Goal: Obtain resource: Download file/media

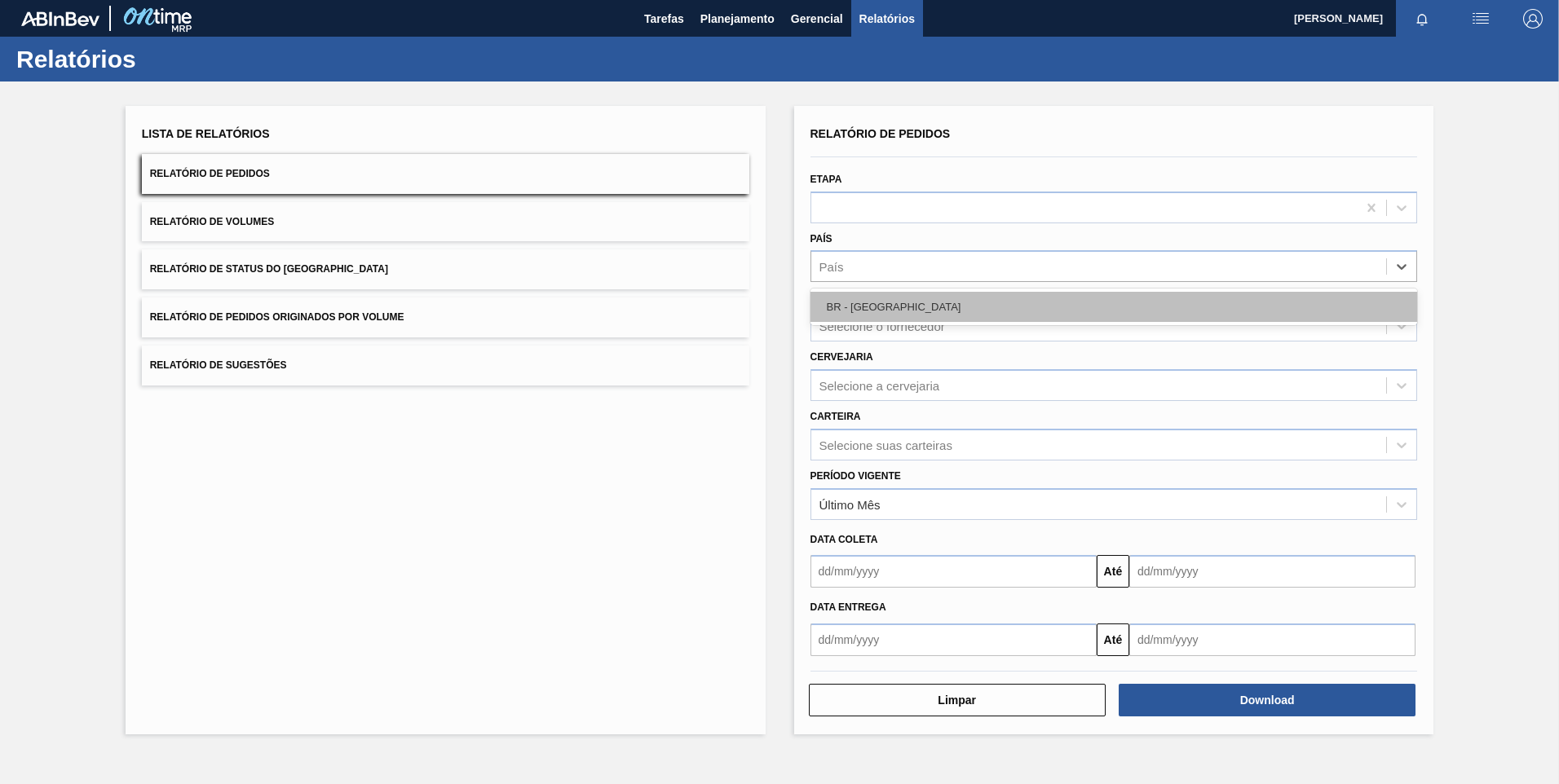
click at [915, 320] on div "BR - [GEOGRAPHIC_DATA]" at bounding box center [1113, 306] width 607 height 30
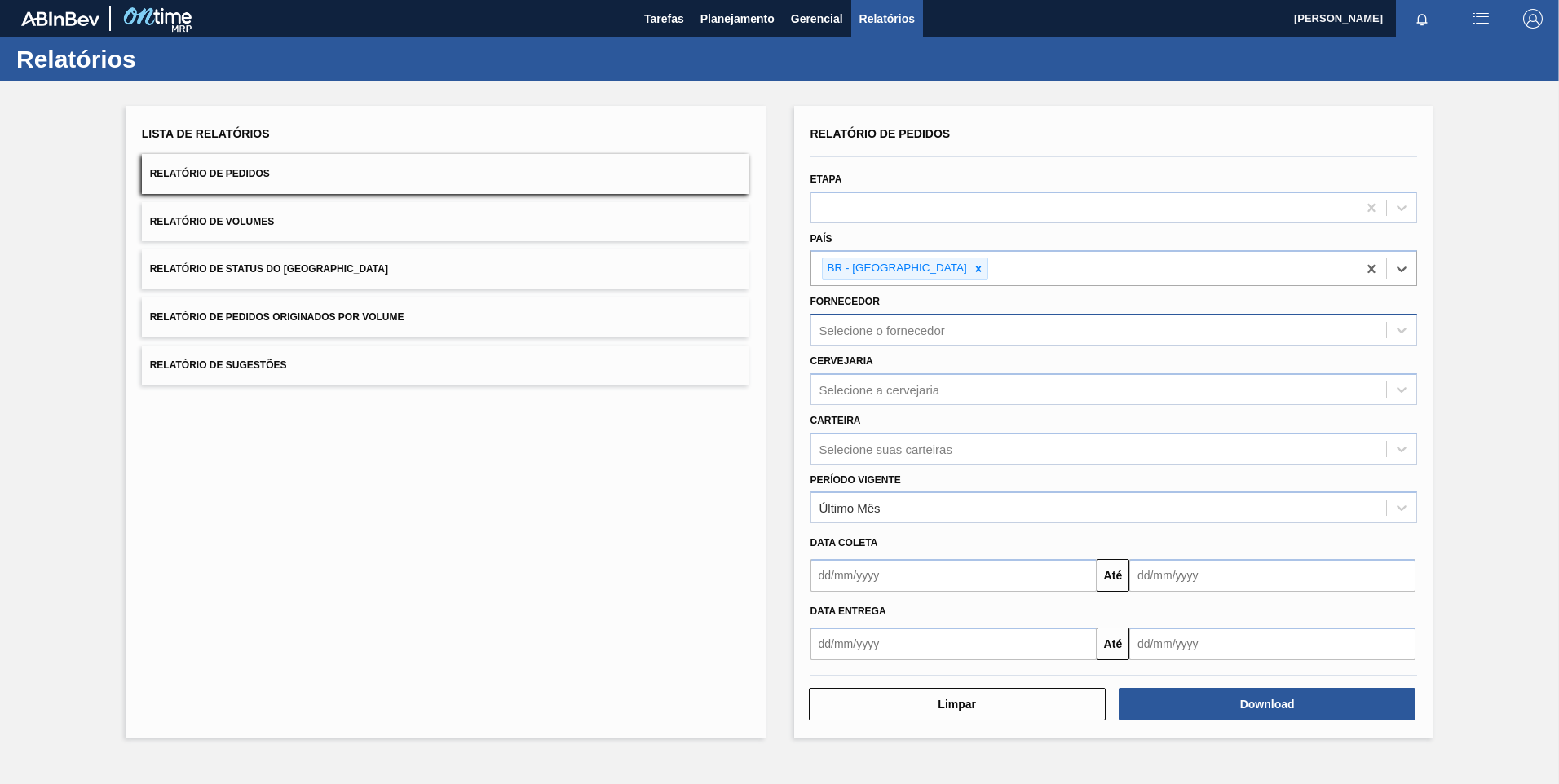
click at [917, 320] on div "Selecione o fornecedor" at bounding box center [1099, 331] width 576 height 24
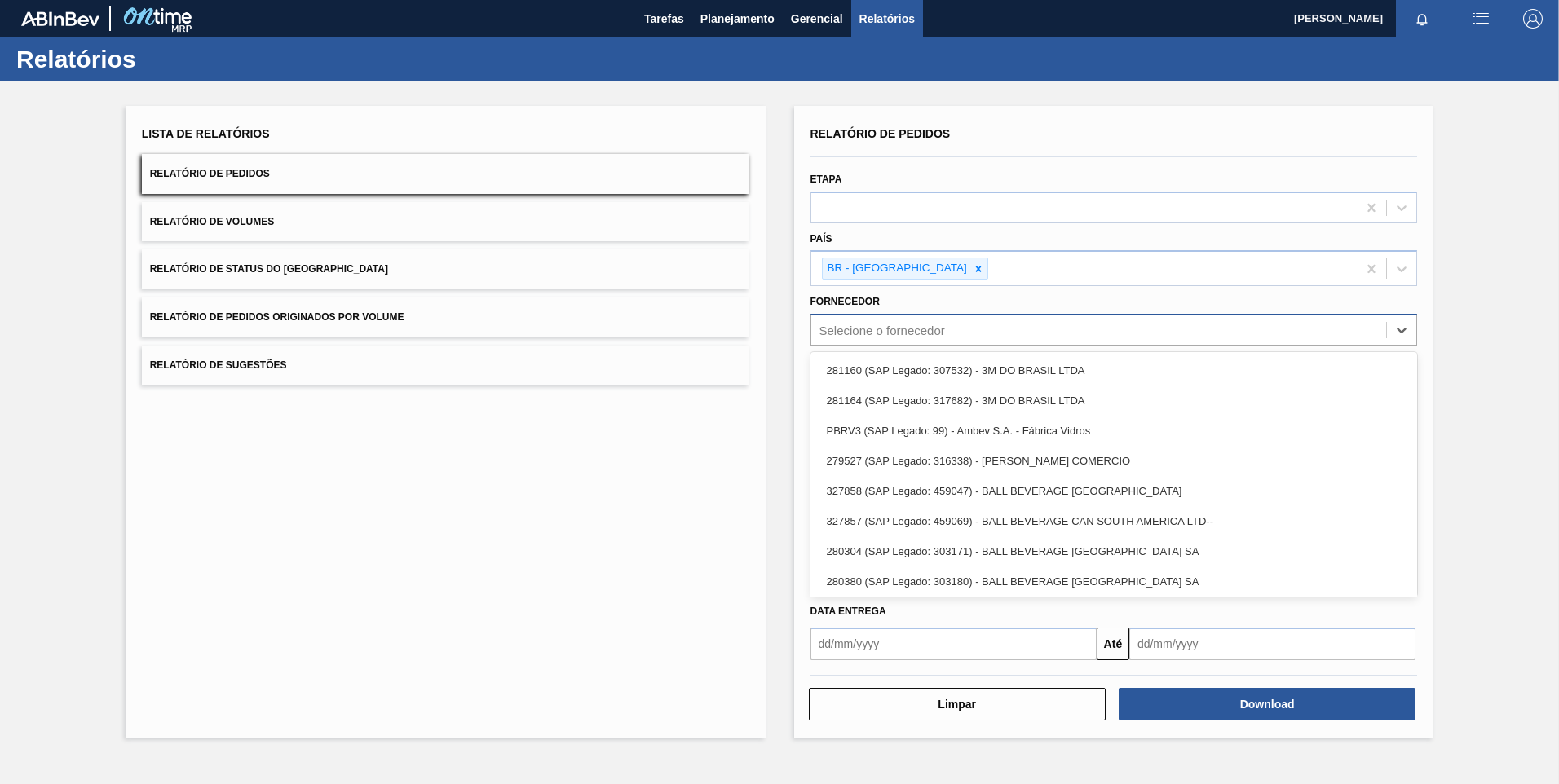
click at [902, 333] on div "Selecione o fornecedor" at bounding box center [882, 331] width 126 height 14
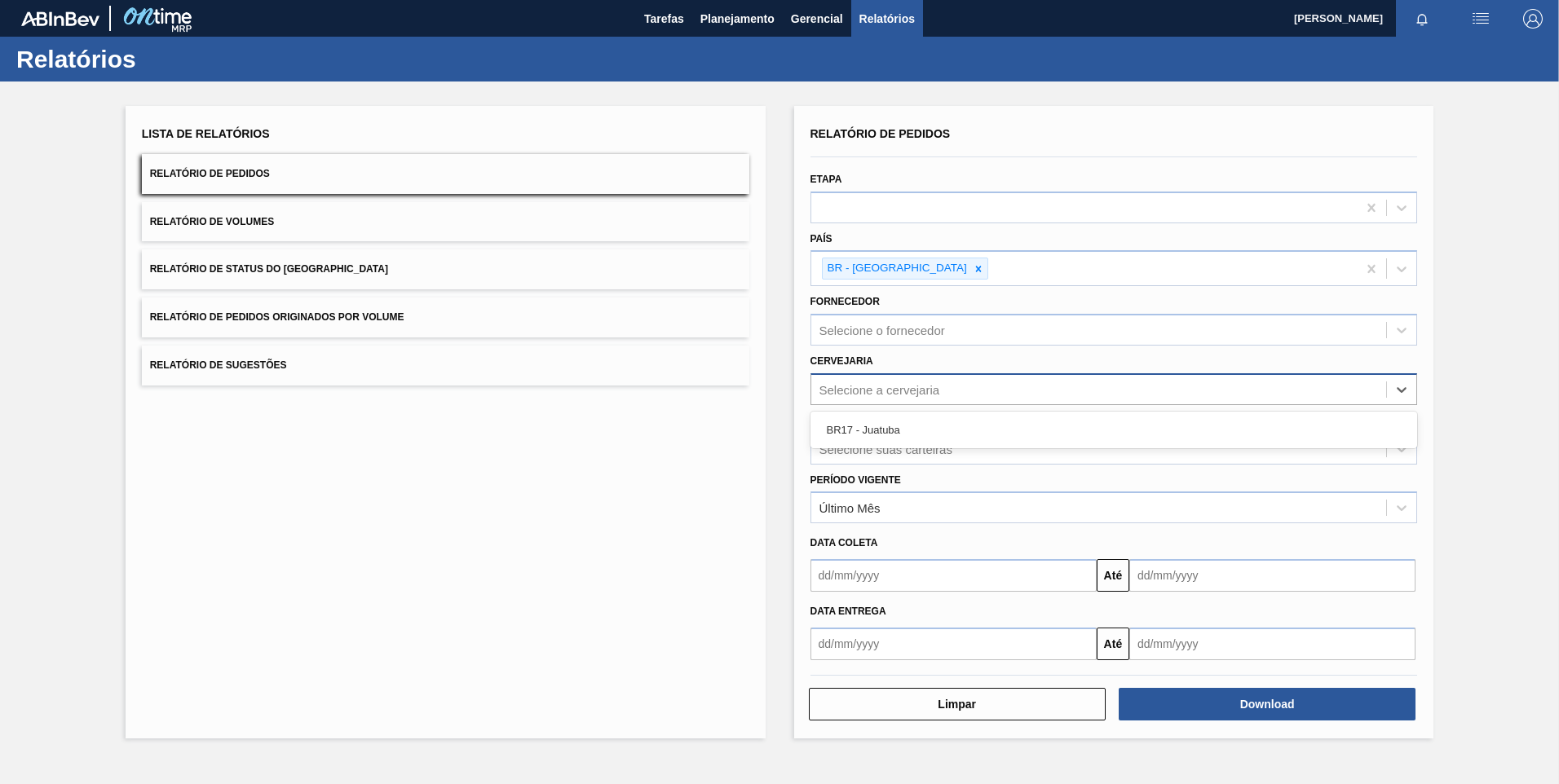
click at [916, 381] on div "Selecione a cervejaria" at bounding box center [1099, 388] width 576 height 24
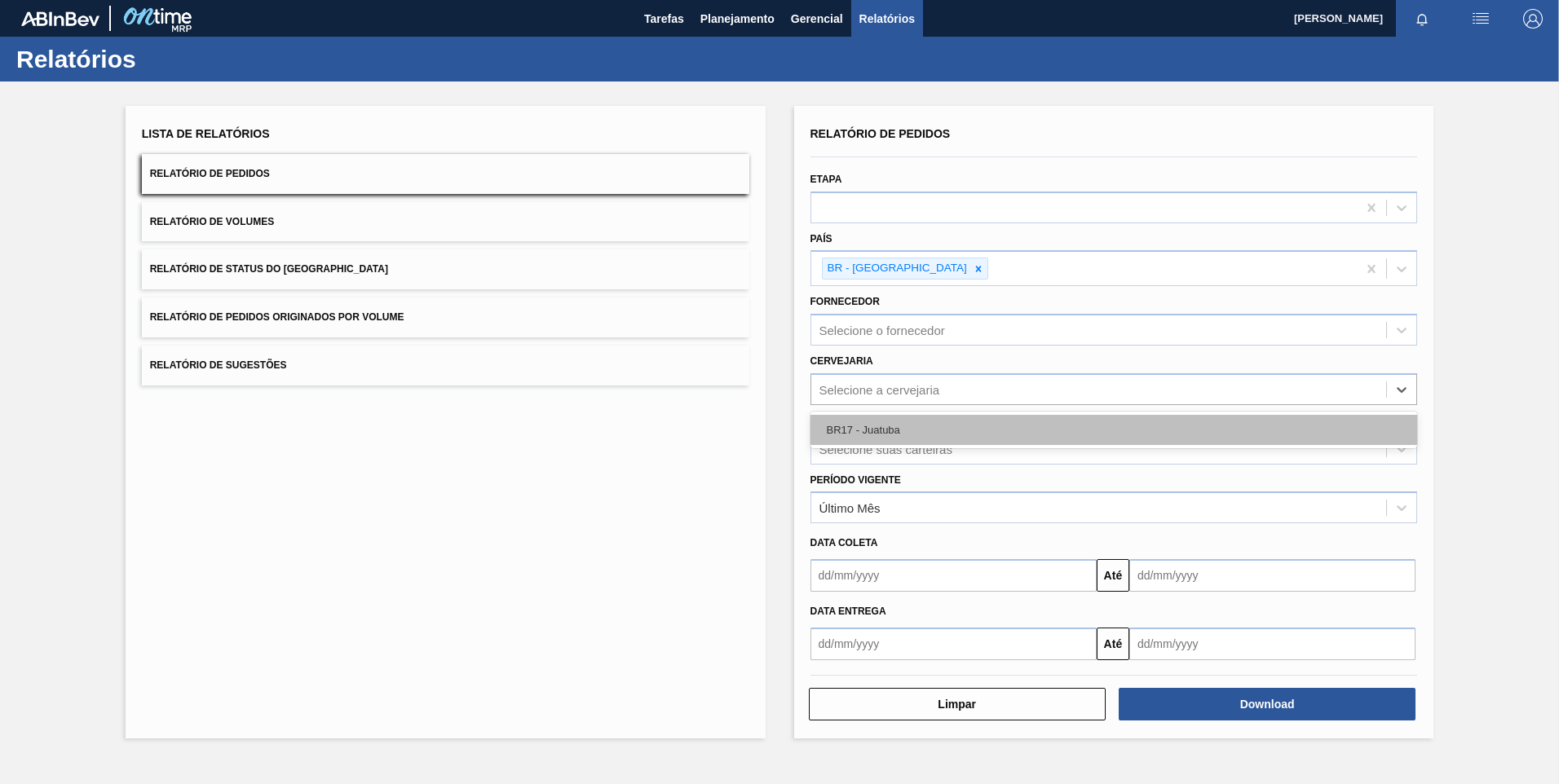
click at [894, 429] on div "BR17 - Juatuba" at bounding box center [1113, 430] width 607 height 30
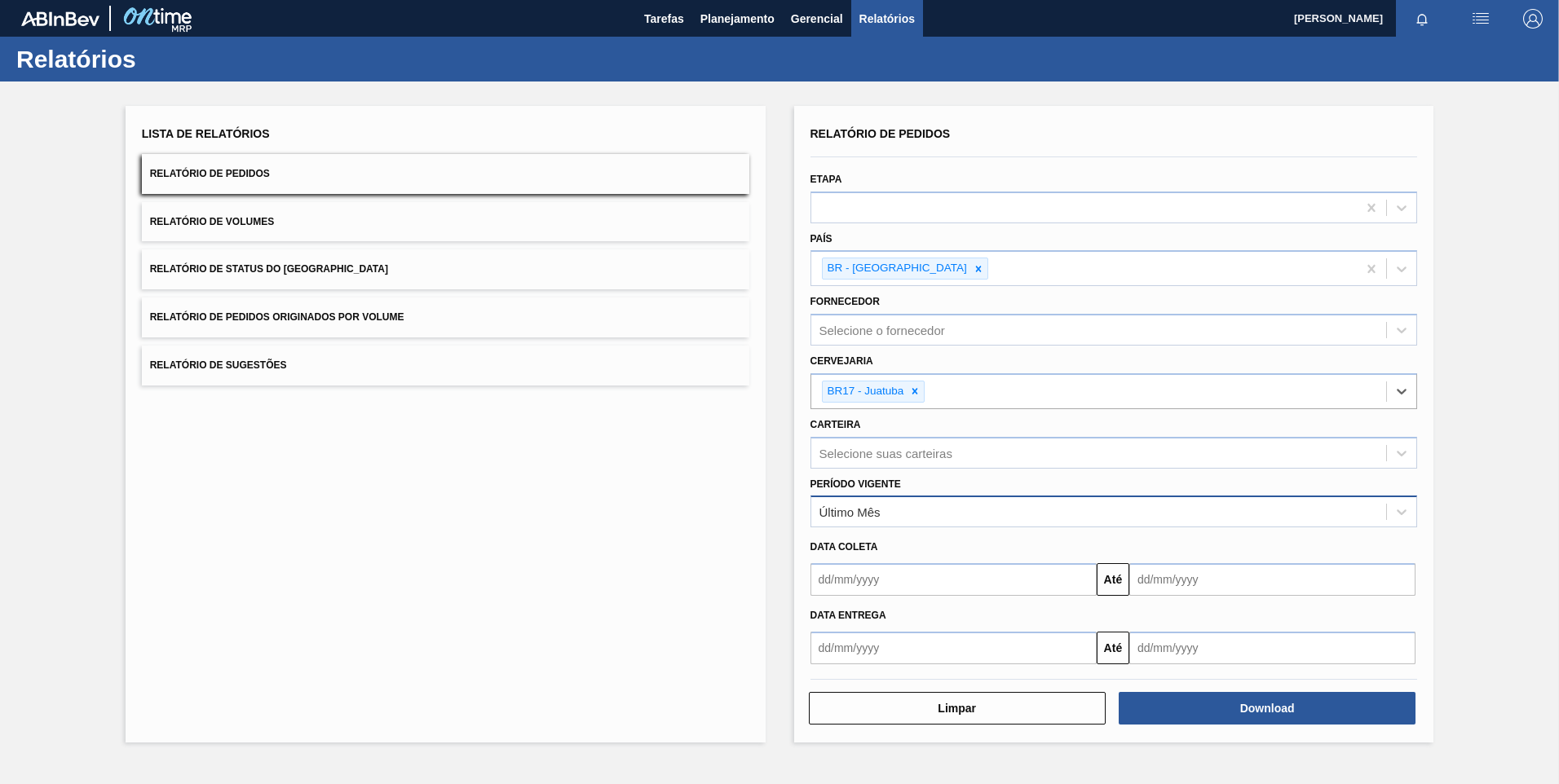
click at [887, 512] on div "Último Mês" at bounding box center [1099, 512] width 576 height 24
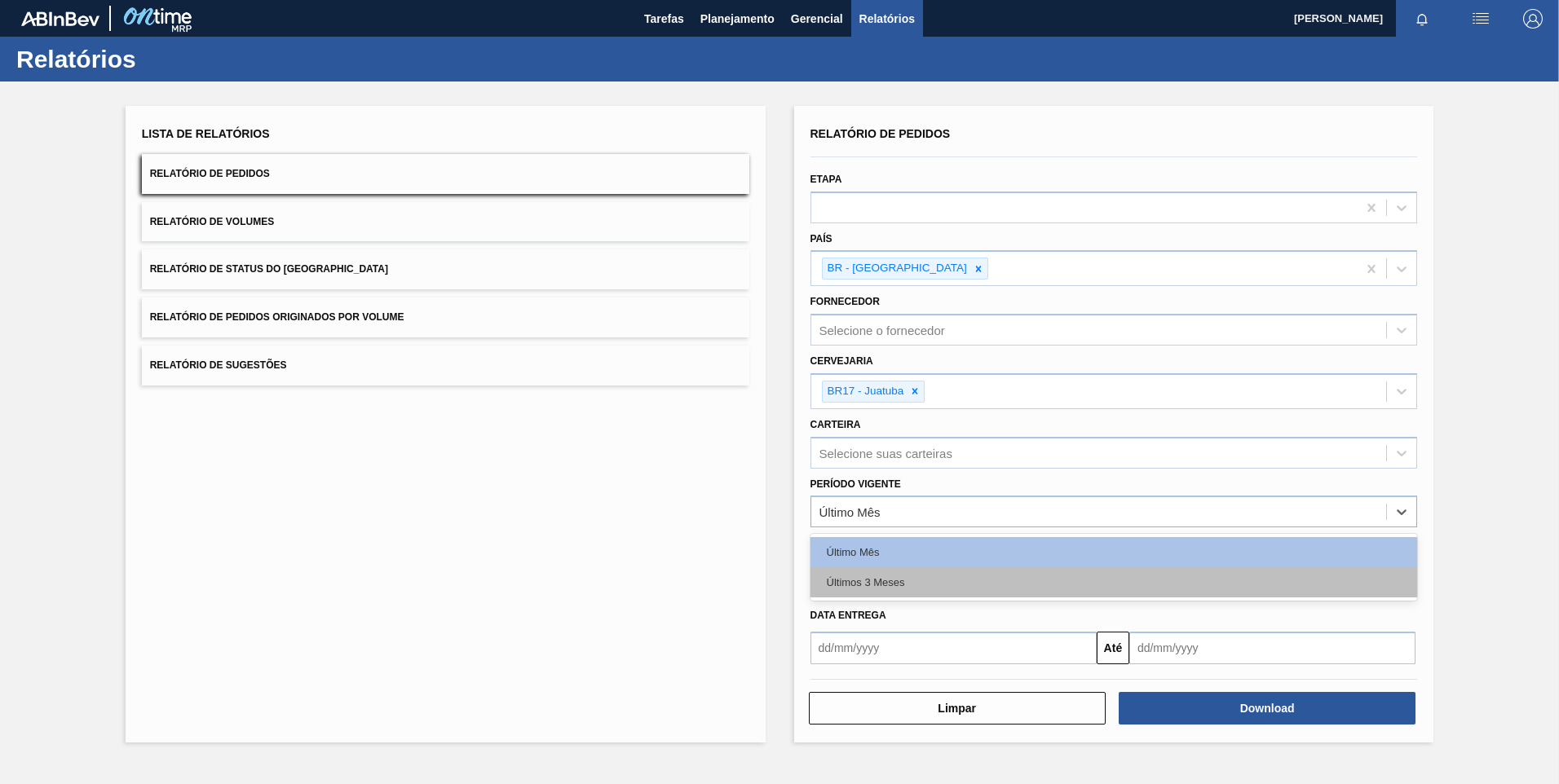
click at [872, 574] on div "Últimos 3 Meses" at bounding box center [1113, 583] width 607 height 30
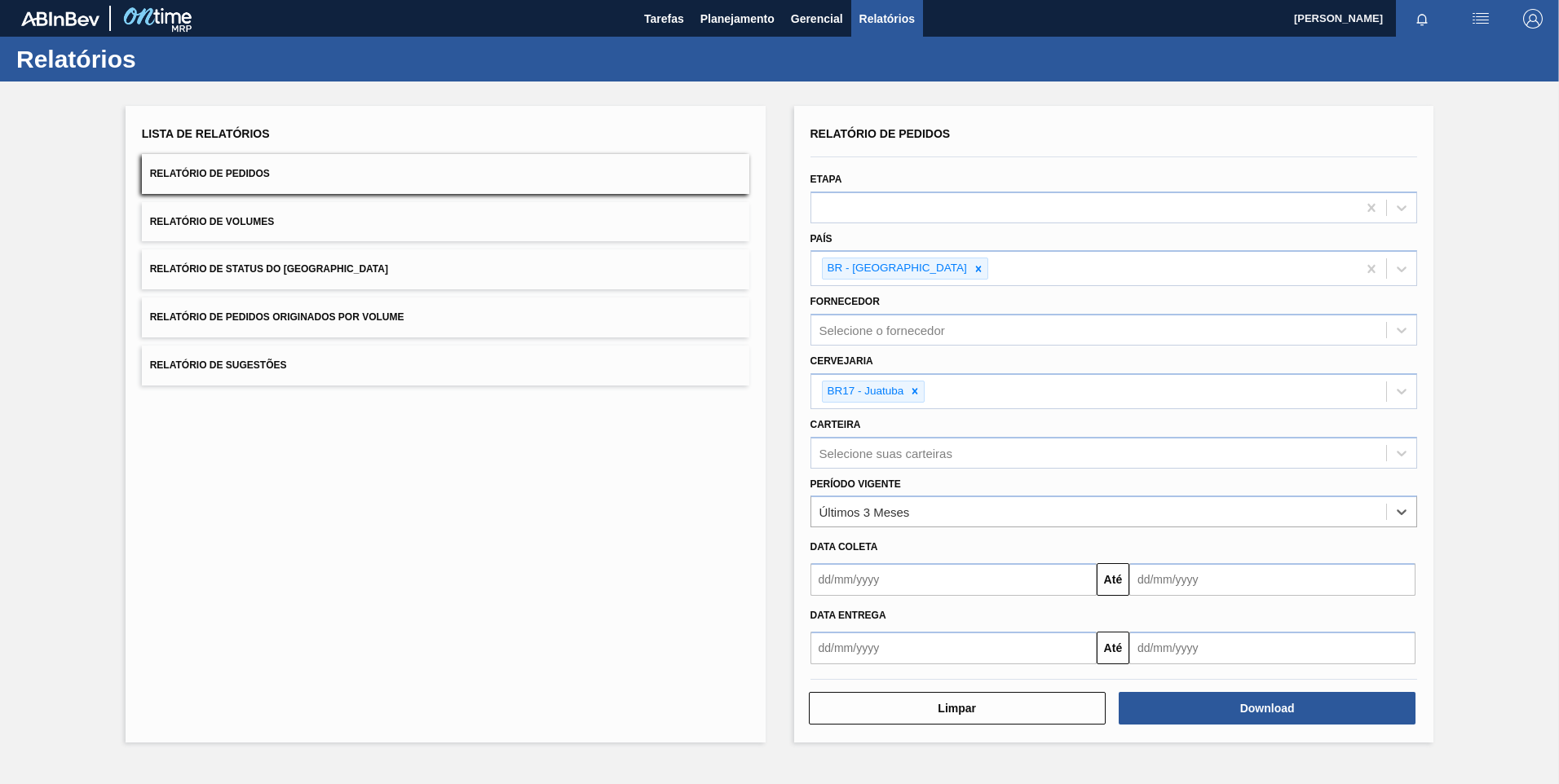
click at [859, 646] on input "text" at bounding box center [953, 648] width 286 height 33
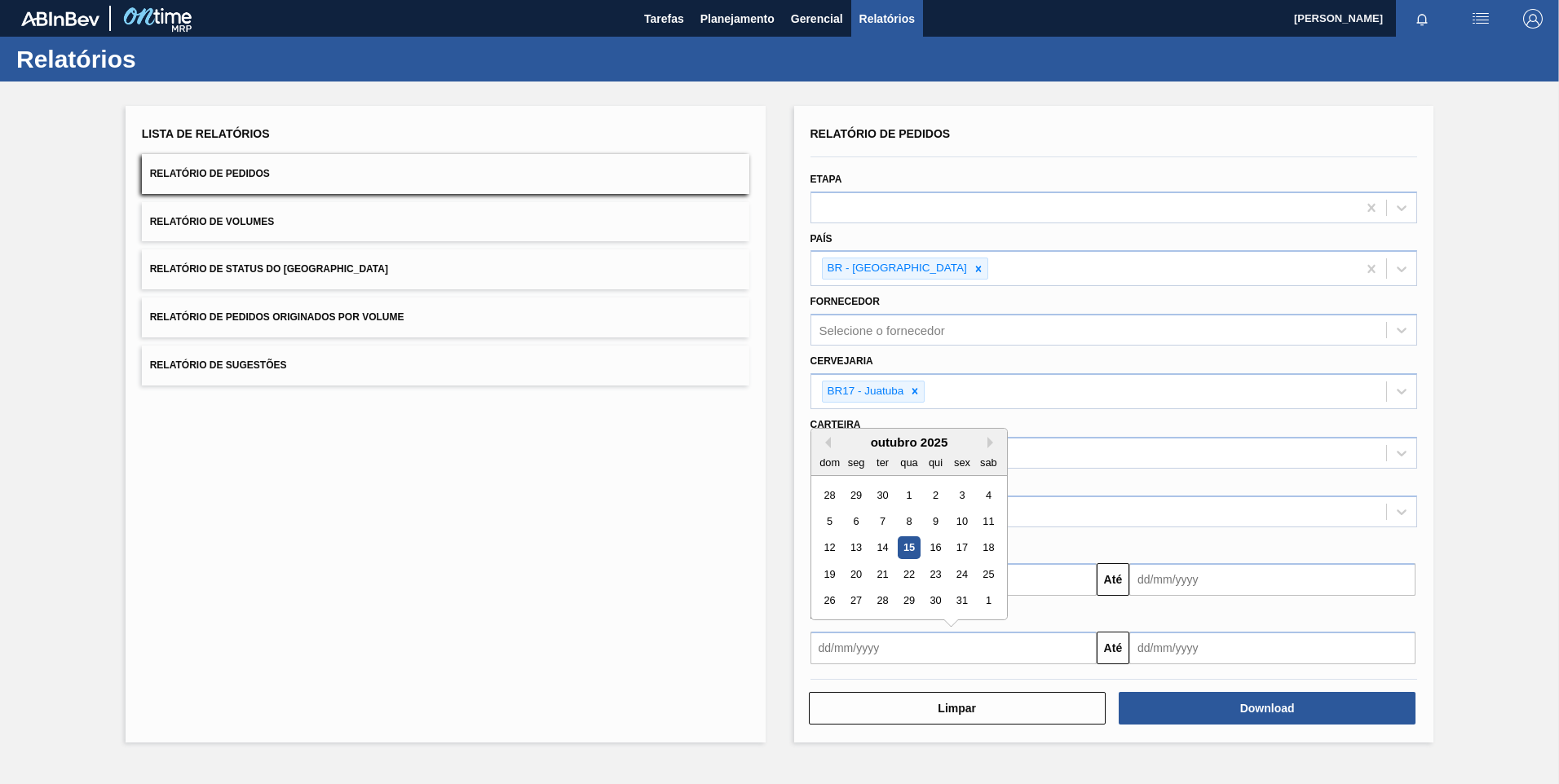
click at [833, 445] on div "outubro 2025" at bounding box center [909, 442] width 196 height 14
click at [827, 443] on button "Previous Month" at bounding box center [825, 442] width 12 height 12
click at [991, 628] on div "6" at bounding box center [988, 626] width 22 height 22
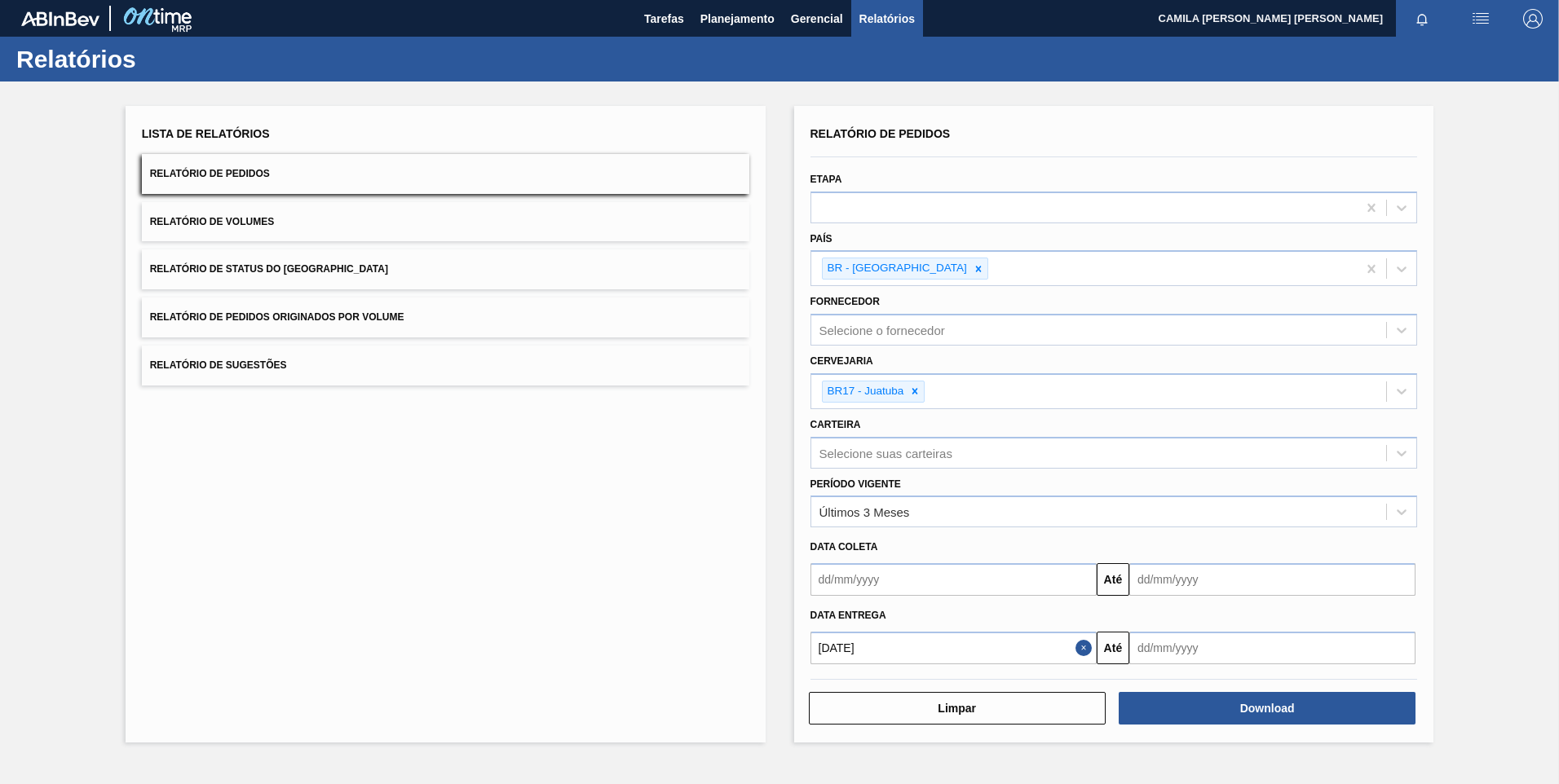
type input "[DATE]"
click at [1191, 651] on input "text" at bounding box center [1272, 648] width 286 height 33
click at [1308, 438] on button "Next Month" at bounding box center [1311, 442] width 12 height 12
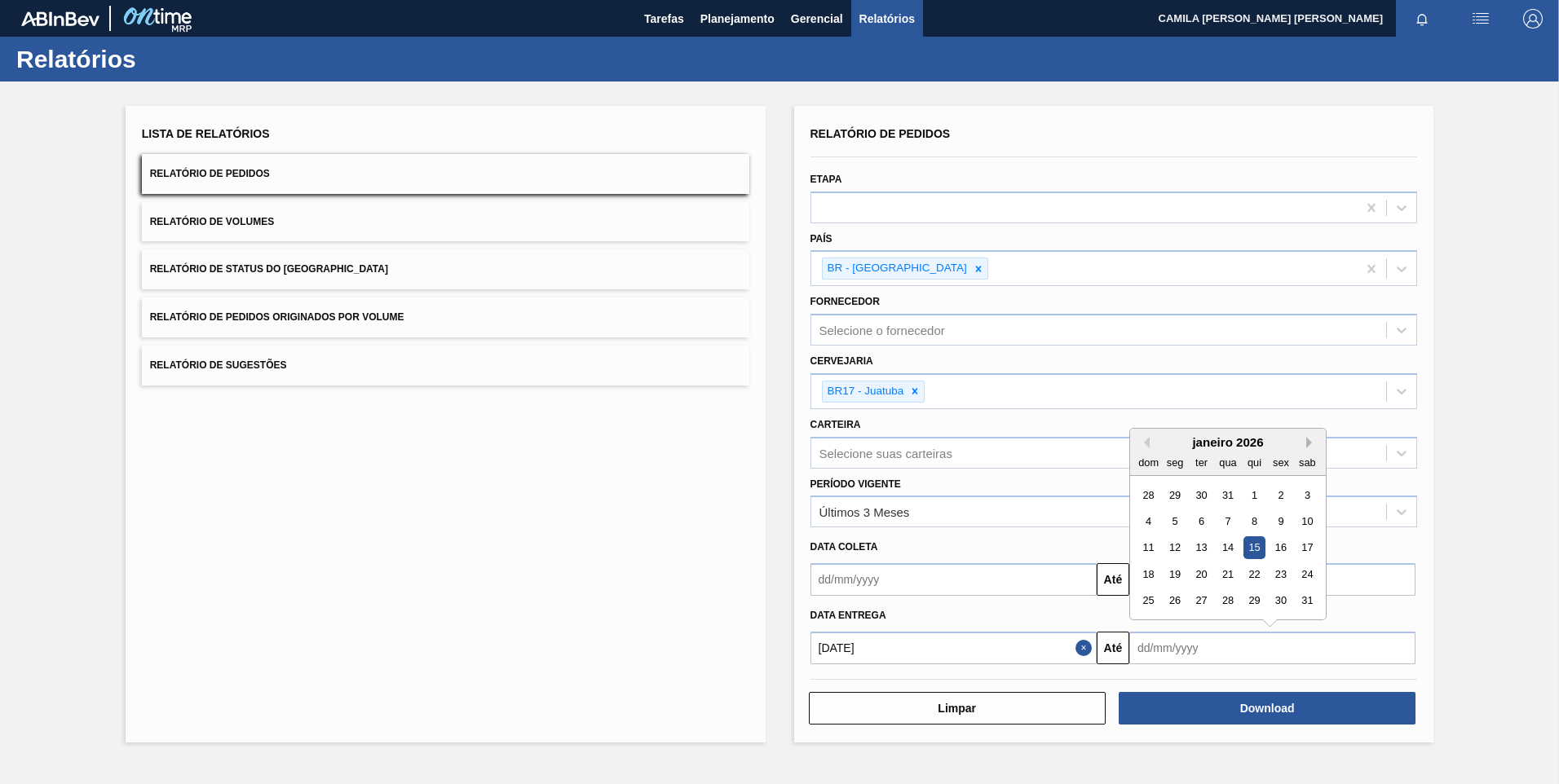
click at [1308, 438] on button "Next Month" at bounding box center [1311, 442] width 12 height 12
click at [1311, 570] on div "28" at bounding box center [1307, 574] width 22 height 22
type input "[DATE]"
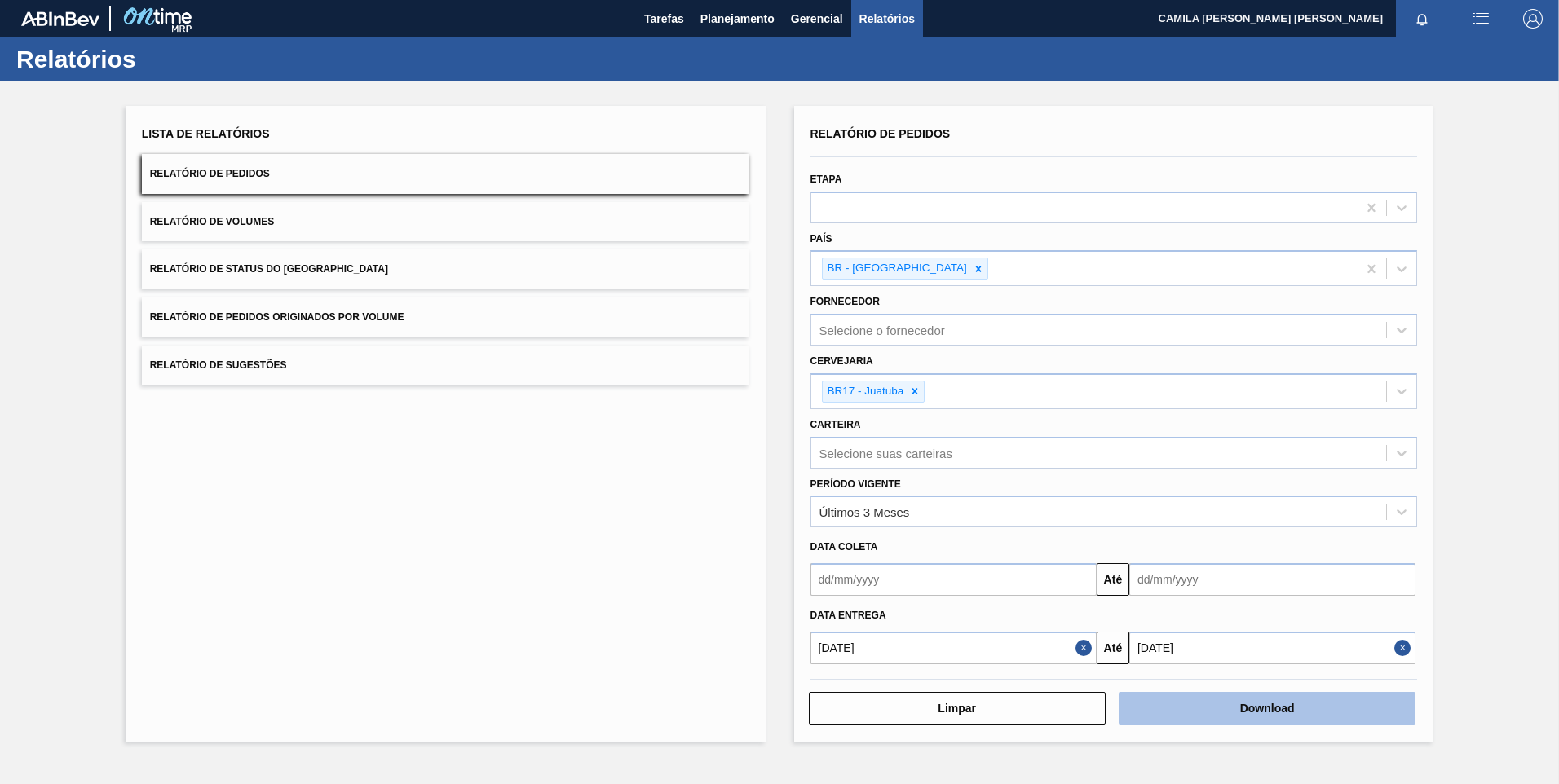
click at [1243, 709] on button "Download" at bounding box center [1267, 708] width 297 height 33
click at [1084, 646] on button "Close" at bounding box center [1086, 648] width 21 height 33
click at [1084, 646] on input "text" at bounding box center [953, 648] width 286 height 33
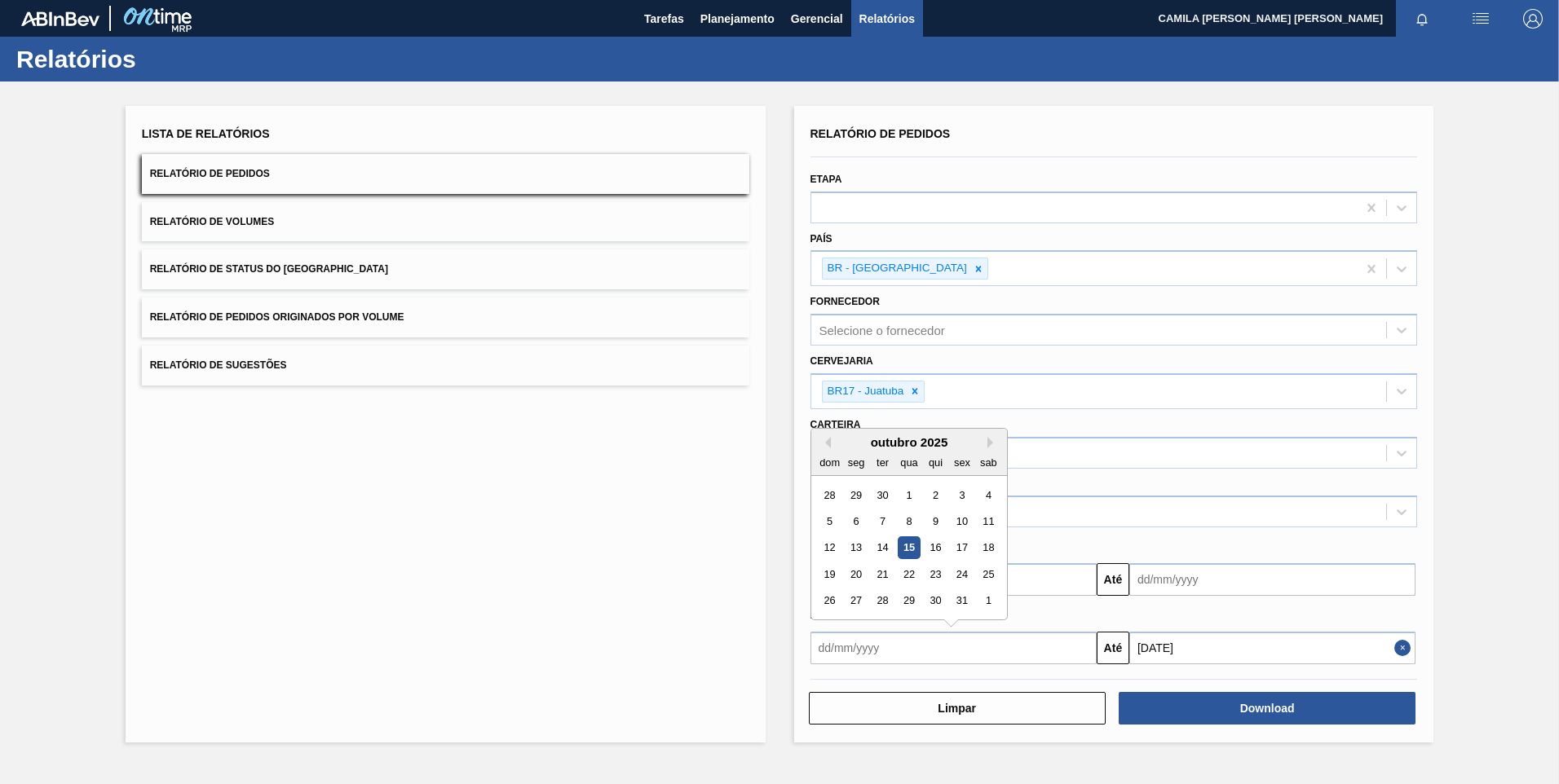
click at [987, 440] on div "outubro 2025" at bounding box center [909, 442] width 196 height 14
click at [992, 444] on button "Next Month" at bounding box center [993, 442] width 12 height 12
click at [989, 496] on div "1" at bounding box center [988, 494] width 22 height 22
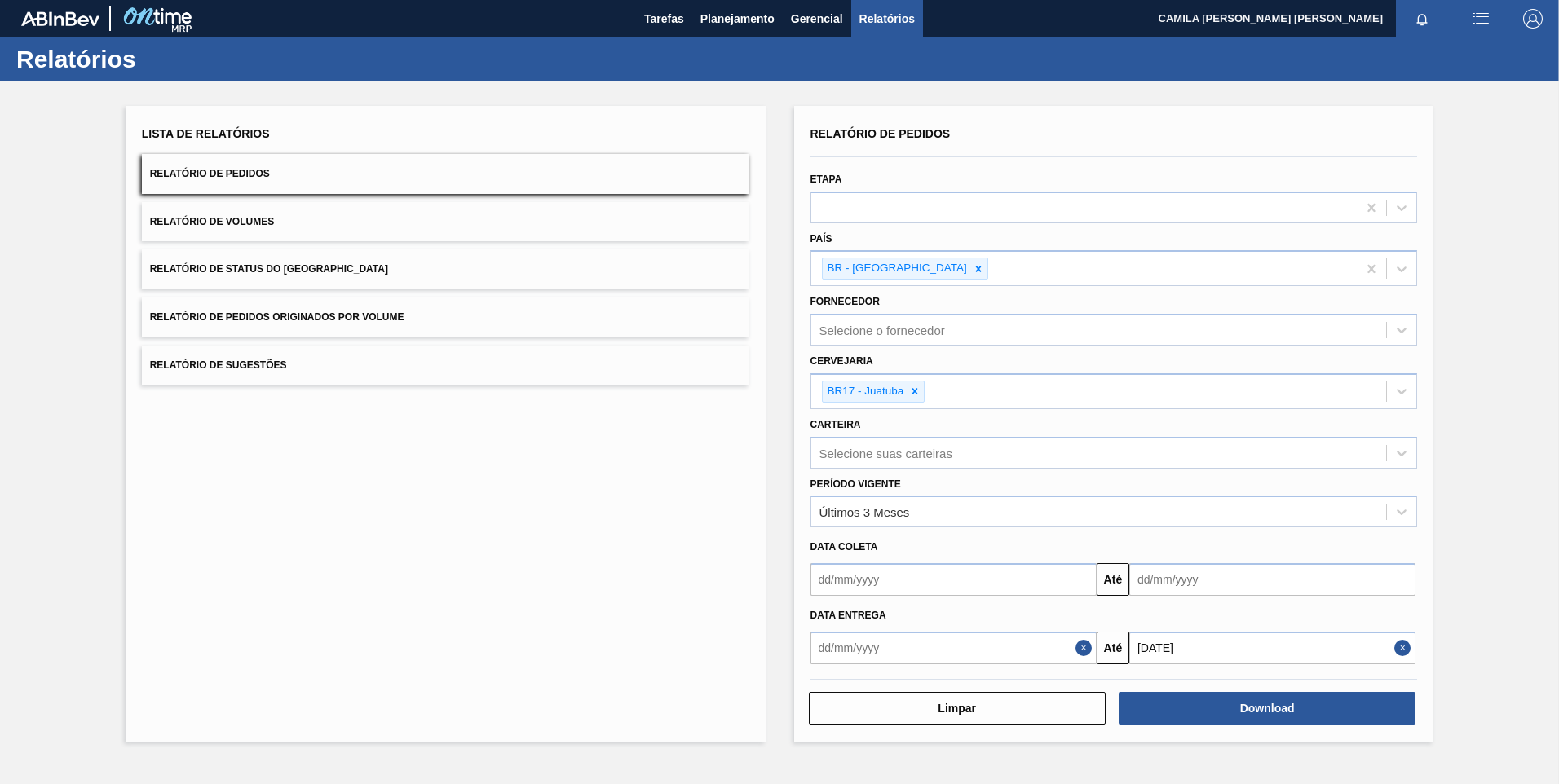
type input "[DATE]"
click at [1231, 715] on button "Download" at bounding box center [1267, 708] width 297 height 33
click at [1083, 647] on button "Close" at bounding box center [1086, 648] width 21 height 33
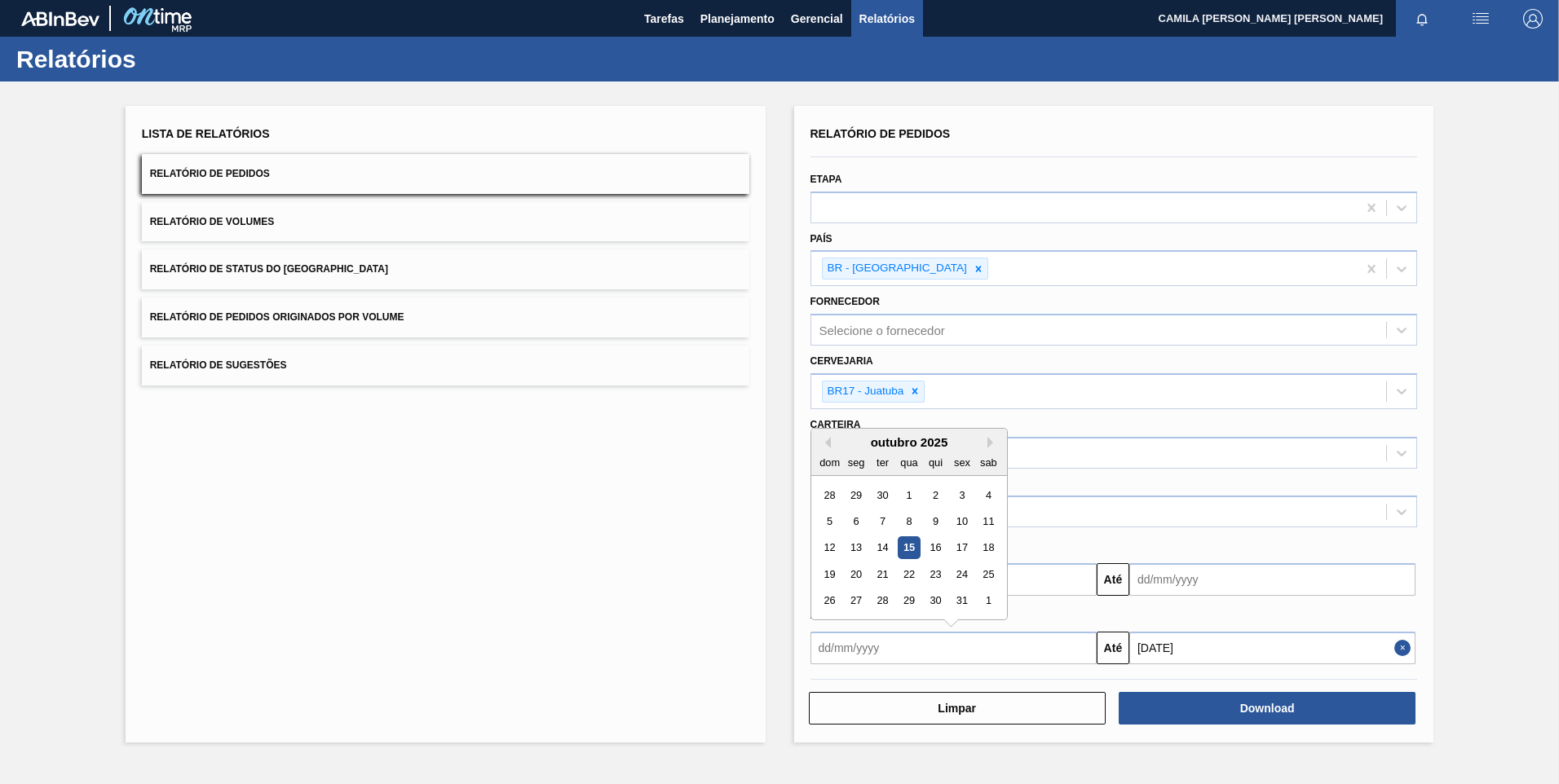
click at [1085, 647] on input "text" at bounding box center [953, 648] width 286 height 33
click at [994, 440] on button "Next Month" at bounding box center [993, 442] width 12 height 12
click at [823, 444] on button "Previous Month" at bounding box center [825, 442] width 12 height 12
click at [907, 598] on div "1" at bounding box center [908, 600] width 22 height 22
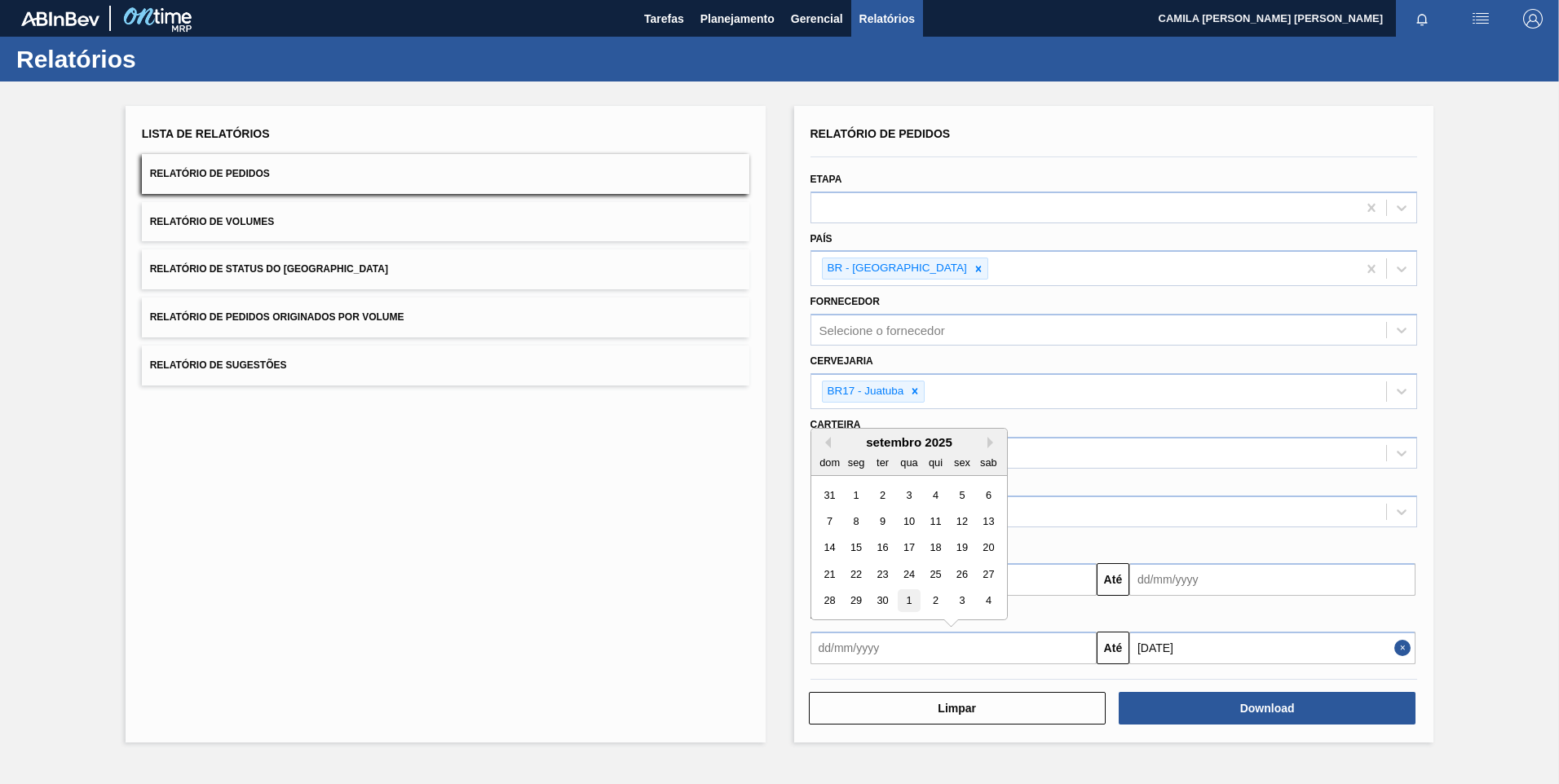
type input "[DATE]"
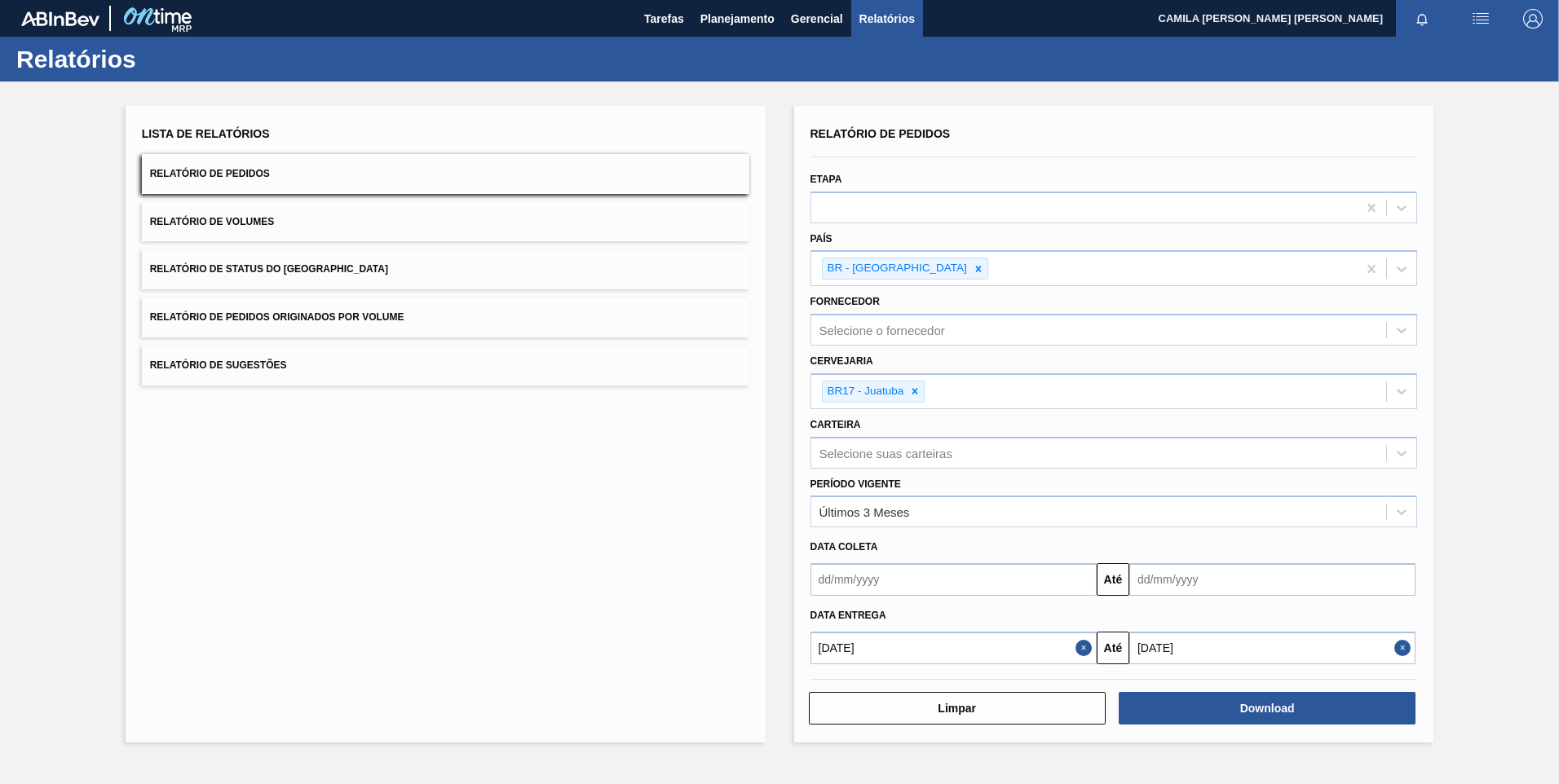
click at [1090, 651] on button "Close" at bounding box center [1086, 648] width 21 height 33
click at [1083, 649] on input "text" at bounding box center [953, 648] width 286 height 33
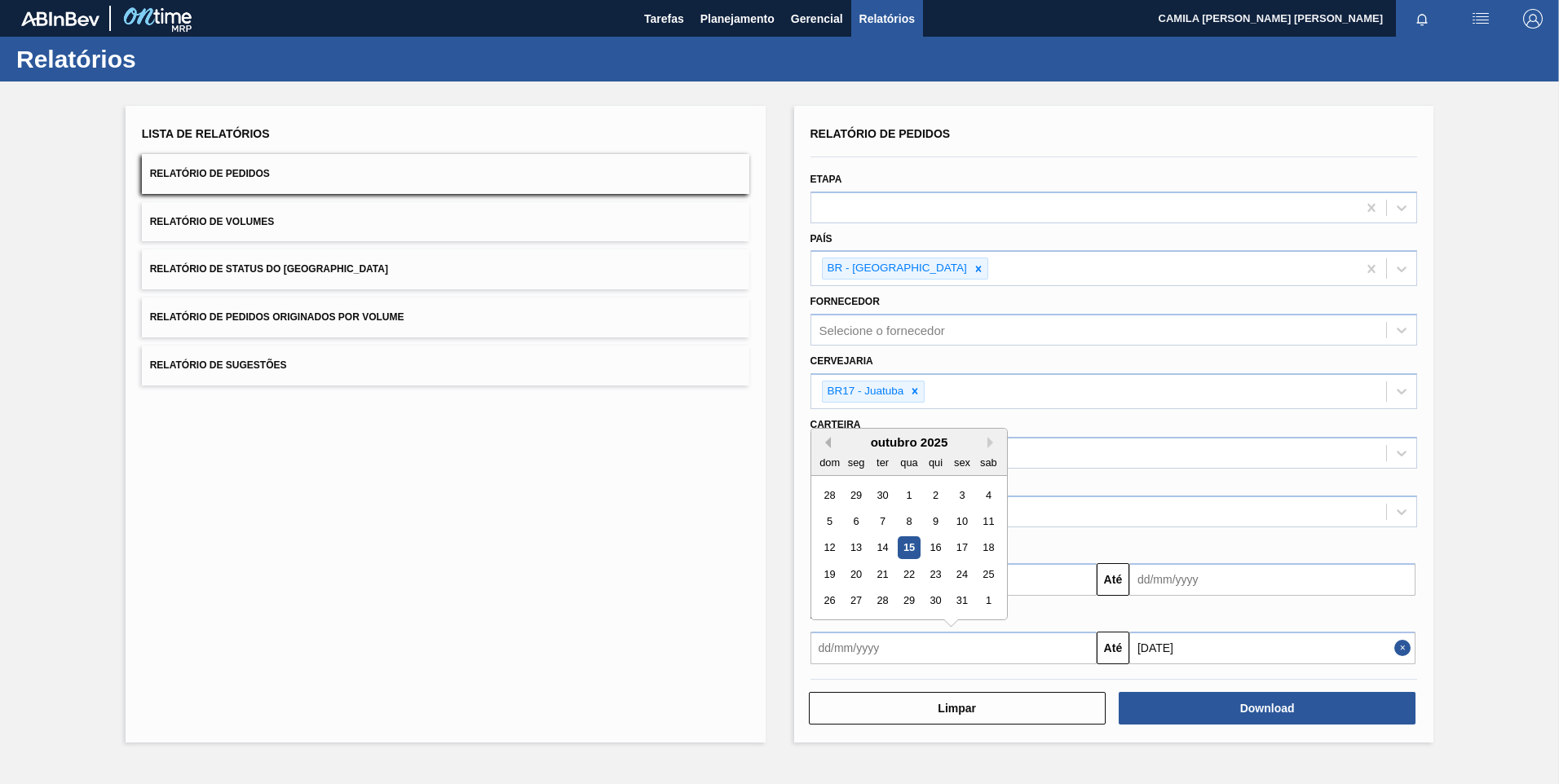
click at [827, 445] on button "Previous Month" at bounding box center [825, 442] width 12 height 12
click at [850, 491] on div "1" at bounding box center [856, 494] width 22 height 22
type input "[DATE]"
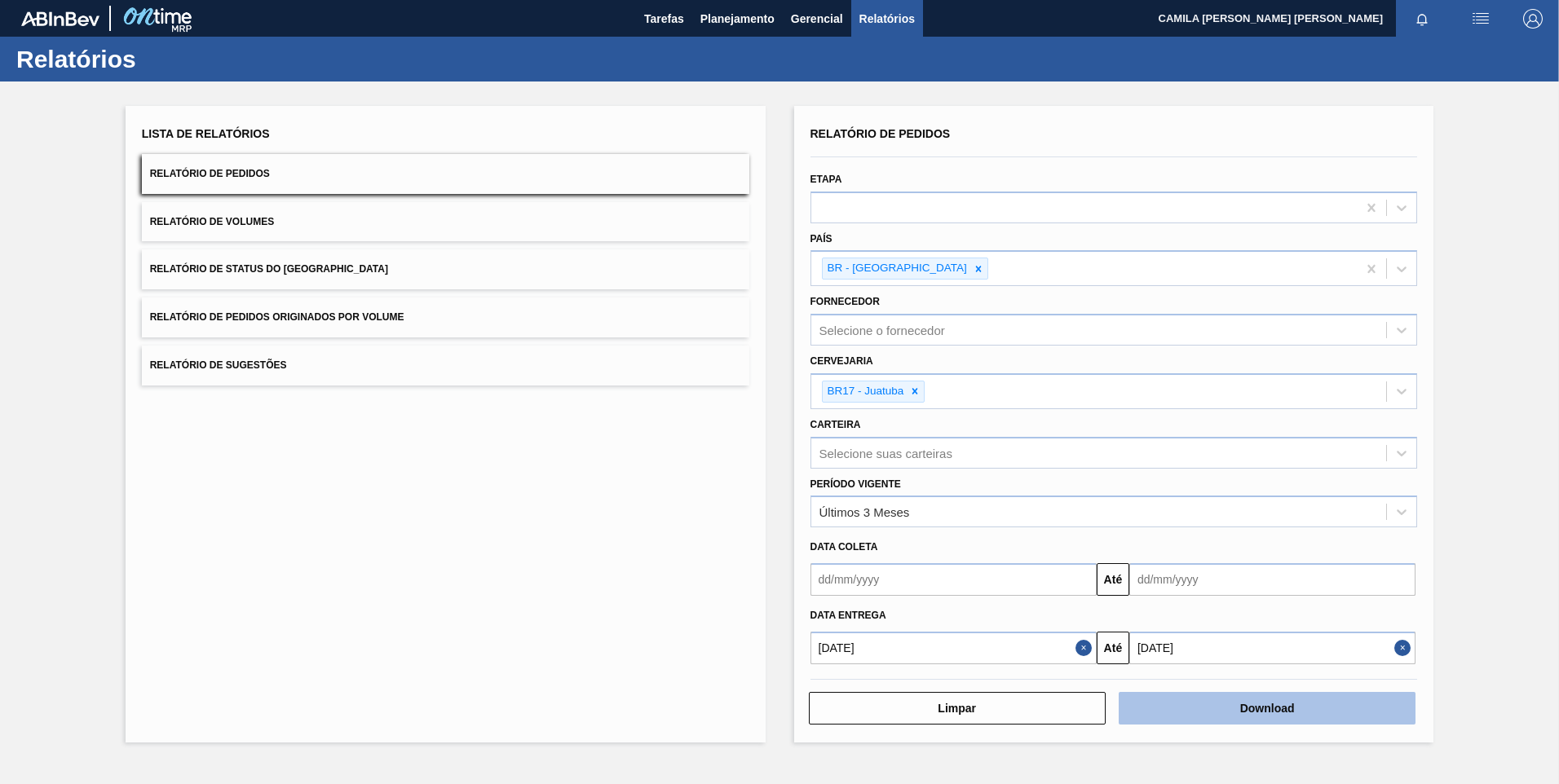
click at [1325, 710] on button "Download" at bounding box center [1267, 708] width 297 height 33
